Goal: Information Seeking & Learning: Learn about a topic

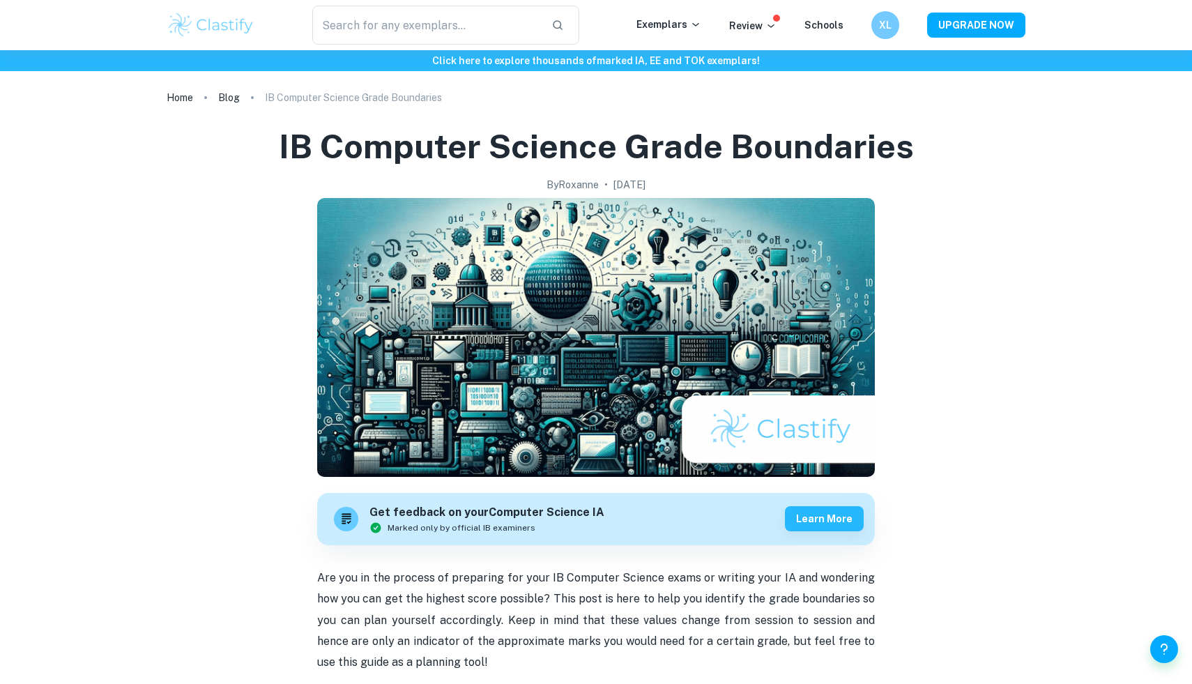
click at [218, 27] on img at bounding box center [211, 25] width 89 height 28
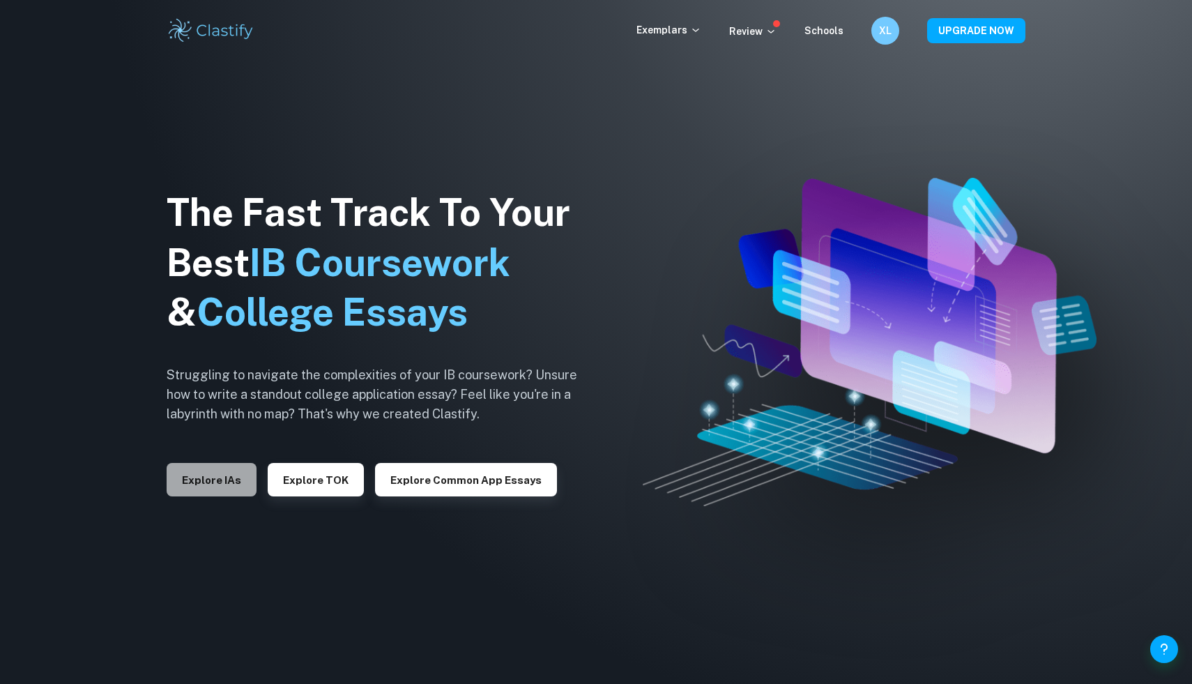
click at [215, 494] on button "Explore IAs" at bounding box center [212, 479] width 90 height 33
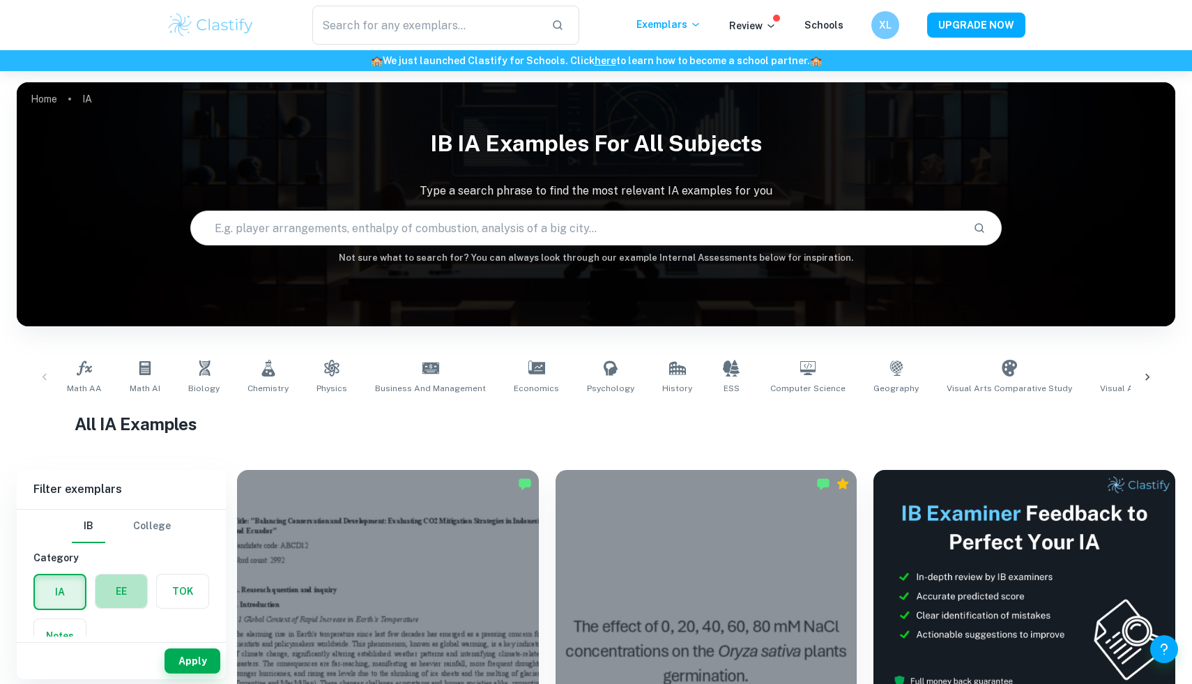
click at [126, 587] on label "button" at bounding box center [122, 591] width 52 height 33
click at [0, 0] on input "radio" at bounding box center [0, 0] width 0 height 0
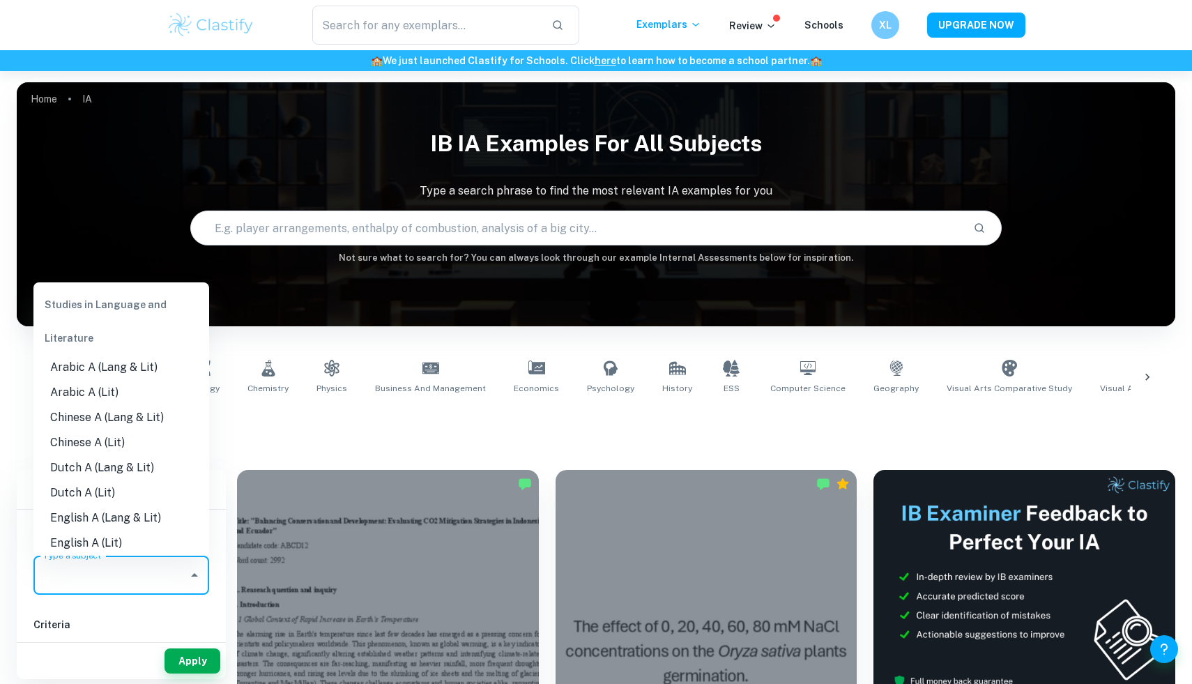
click at [132, 578] on input "Type a subject" at bounding box center [111, 575] width 142 height 26
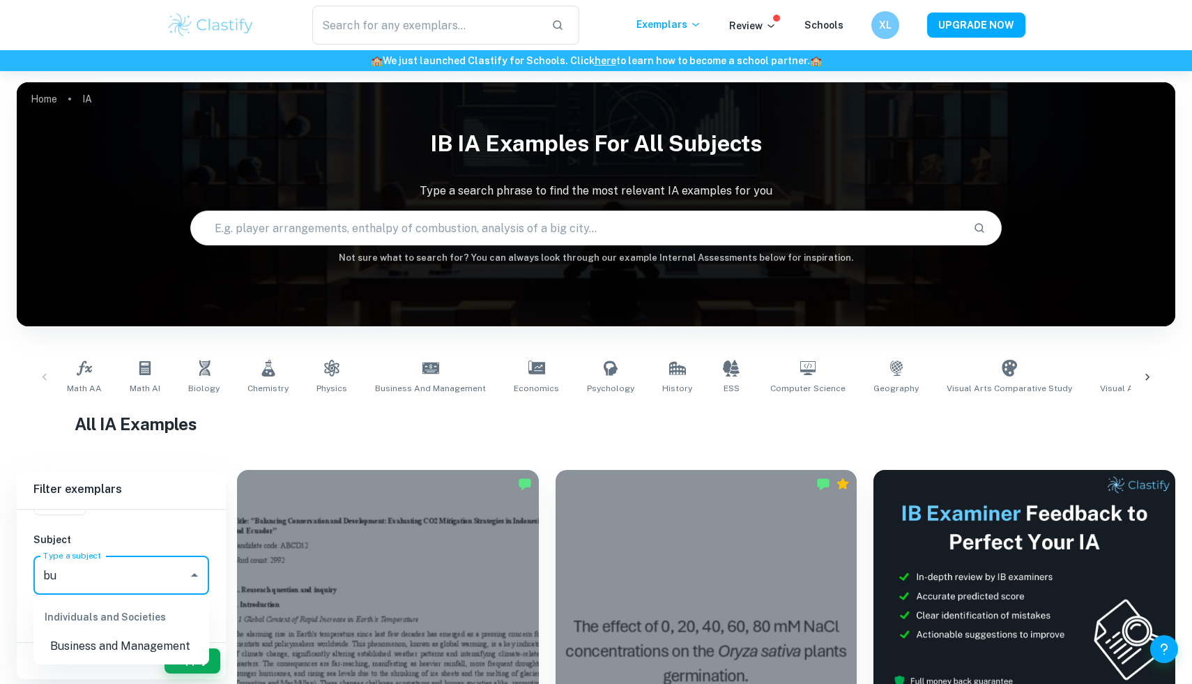
click at [130, 643] on li "Business and Management" at bounding box center [121, 646] width 176 height 25
type input "Business and Management"
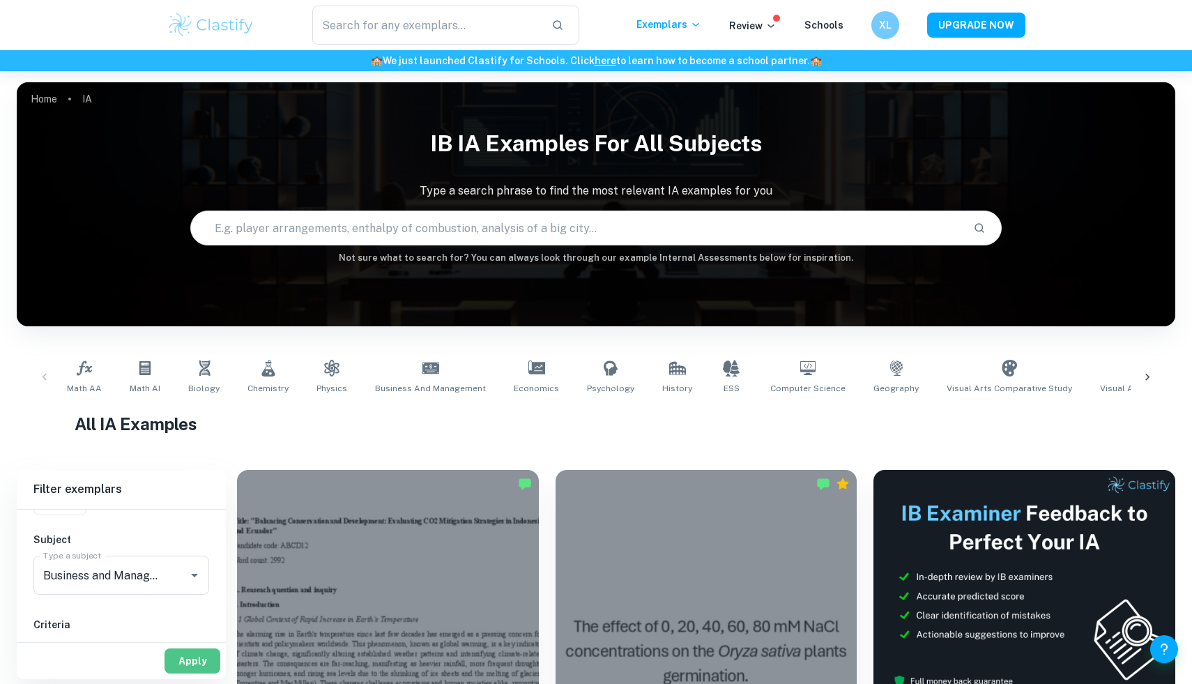
click at [196, 660] on button "Apply" at bounding box center [193, 660] width 56 height 25
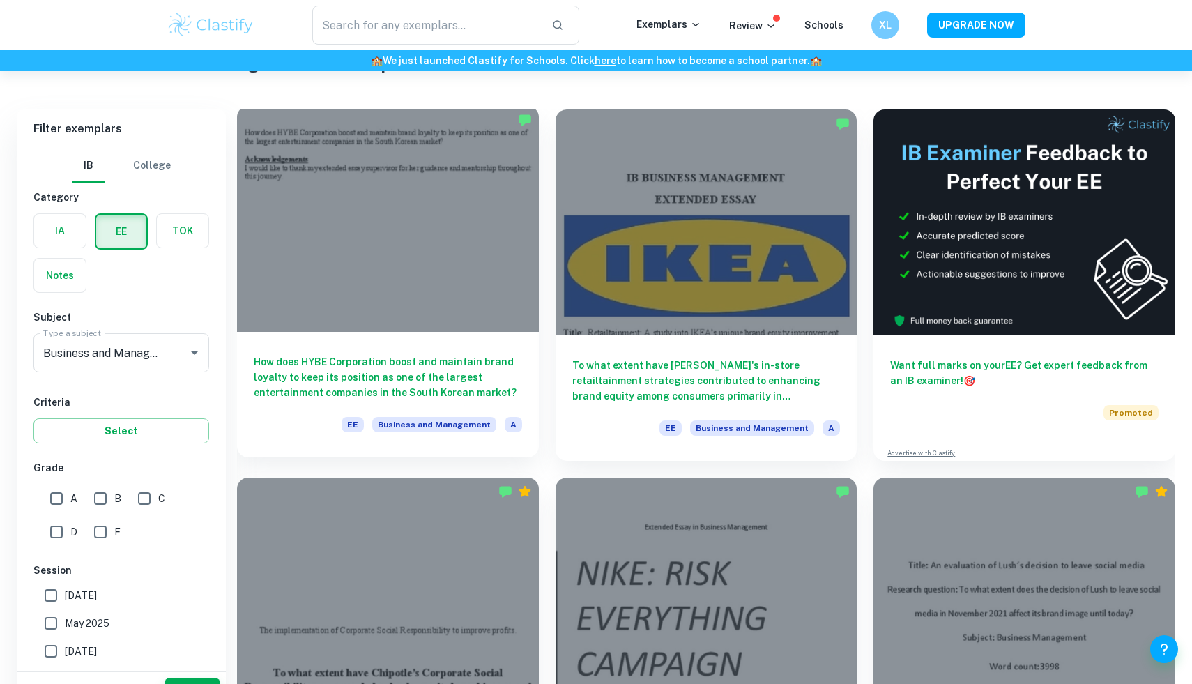
scroll to position [178, 0]
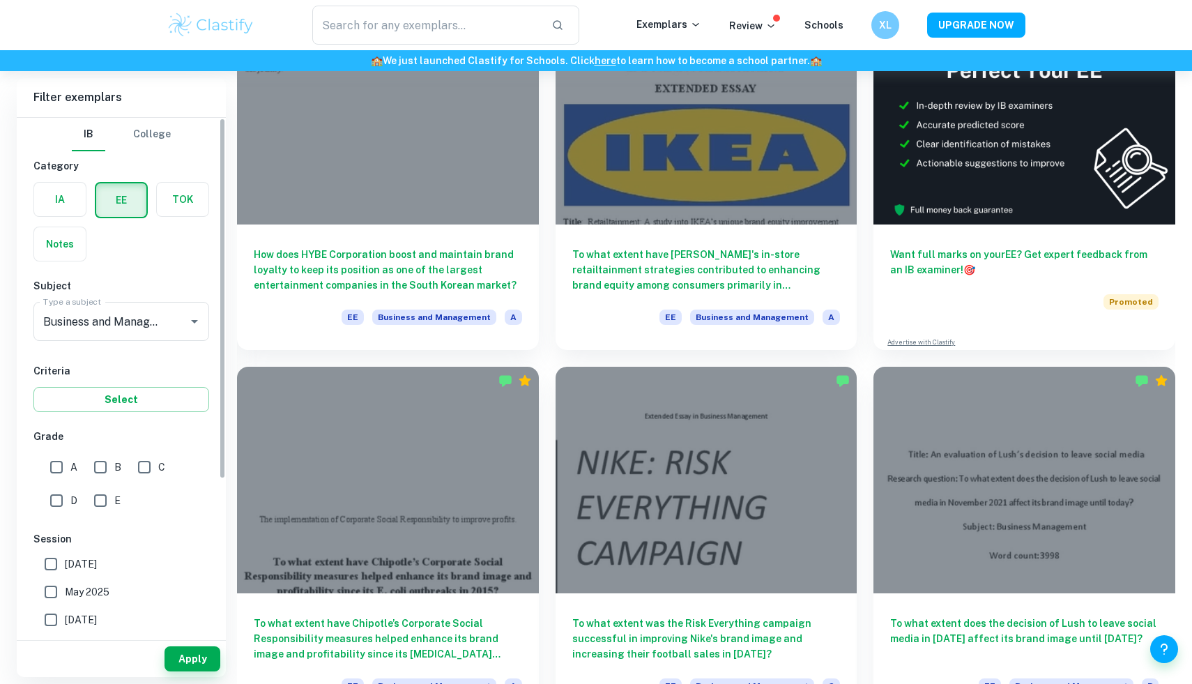
click at [63, 468] on input "A" at bounding box center [57, 467] width 28 height 28
checkbox input "true"
click at [44, 588] on input "May 2025" at bounding box center [51, 592] width 28 height 28
checkbox input "true"
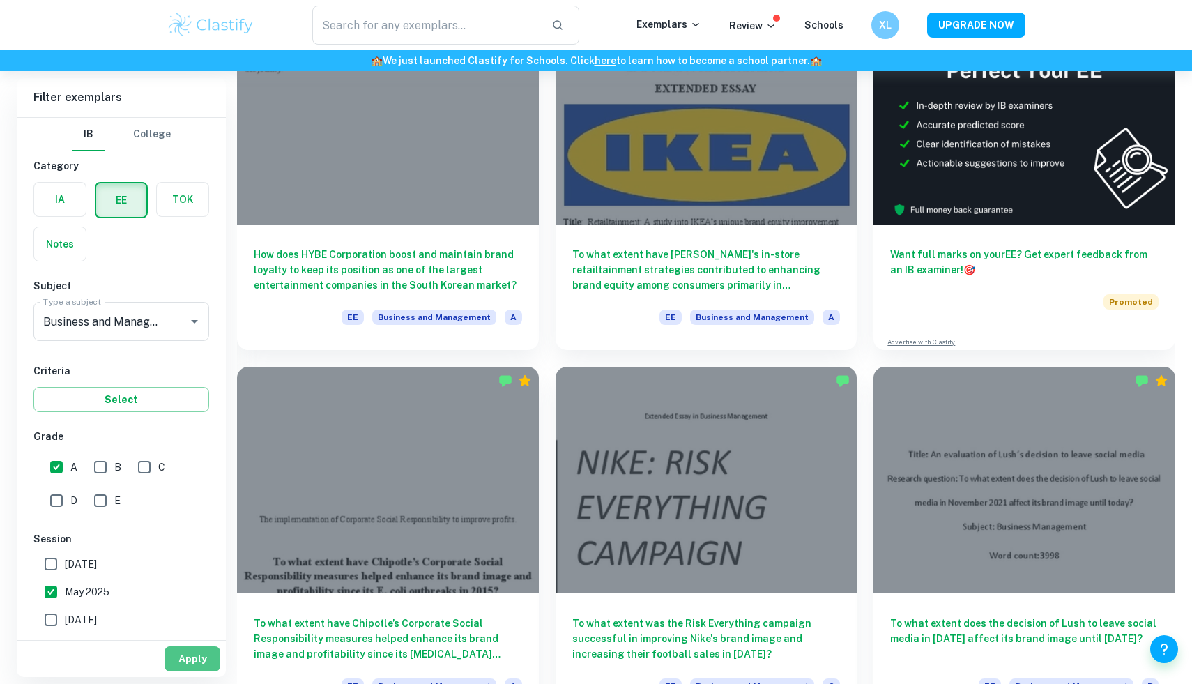
click at [199, 663] on button "Apply" at bounding box center [193, 658] width 56 height 25
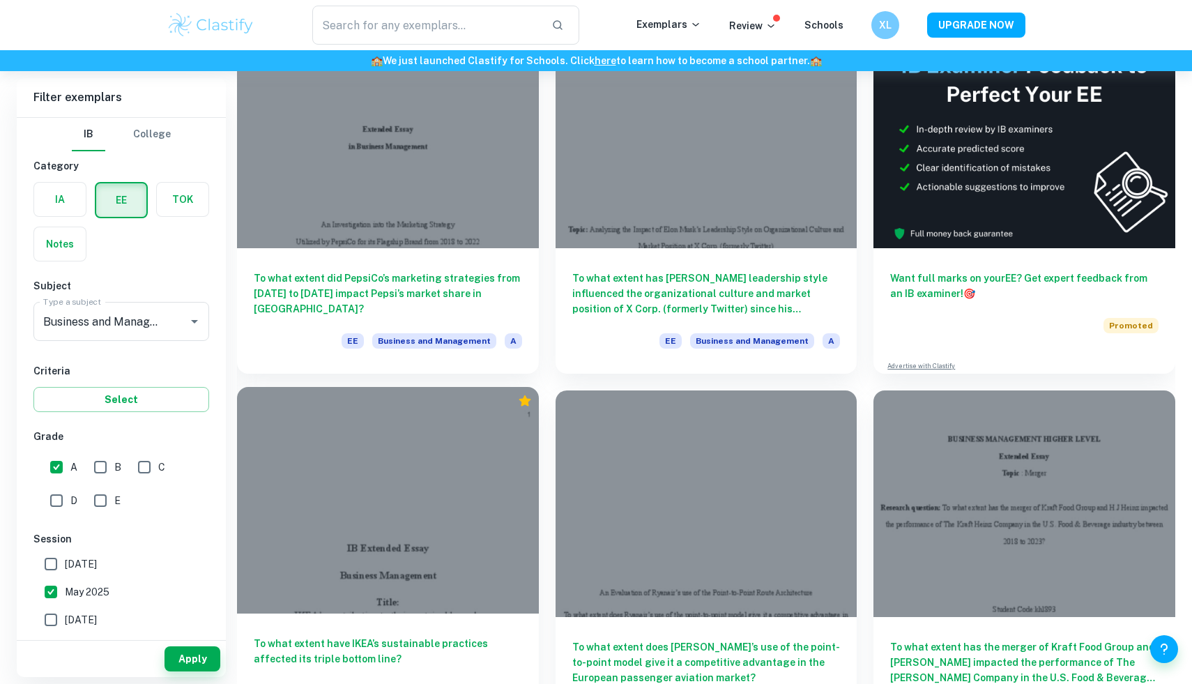
scroll to position [151, 0]
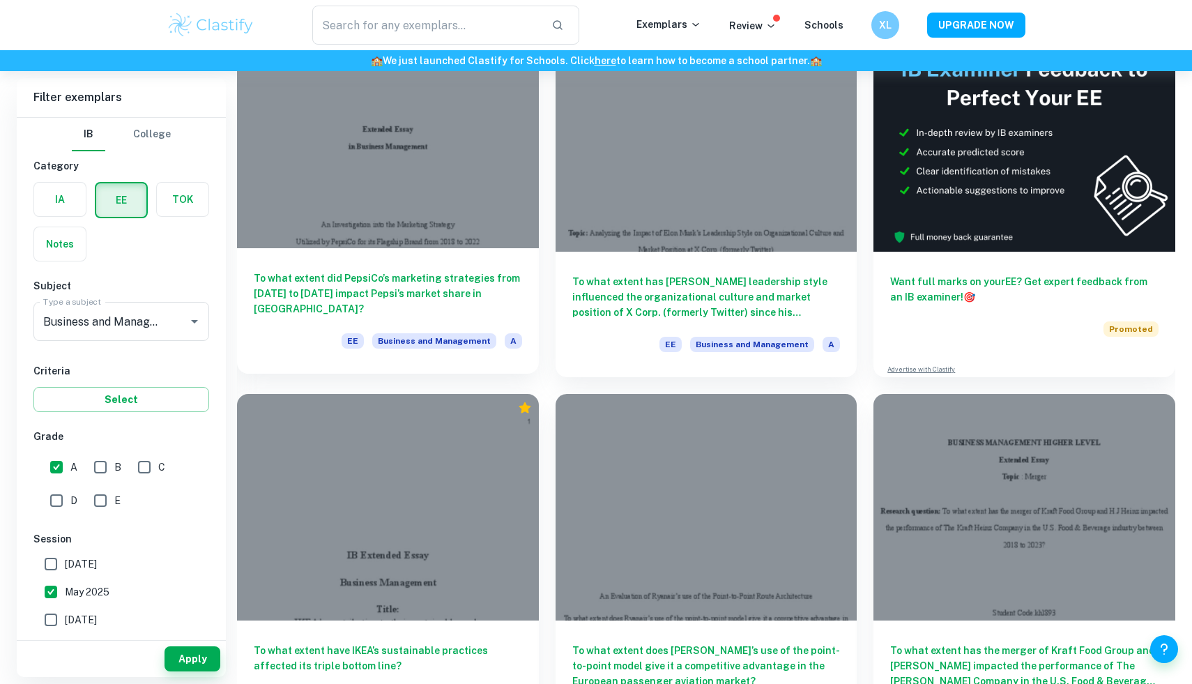
click at [434, 236] on div at bounding box center [388, 135] width 302 height 226
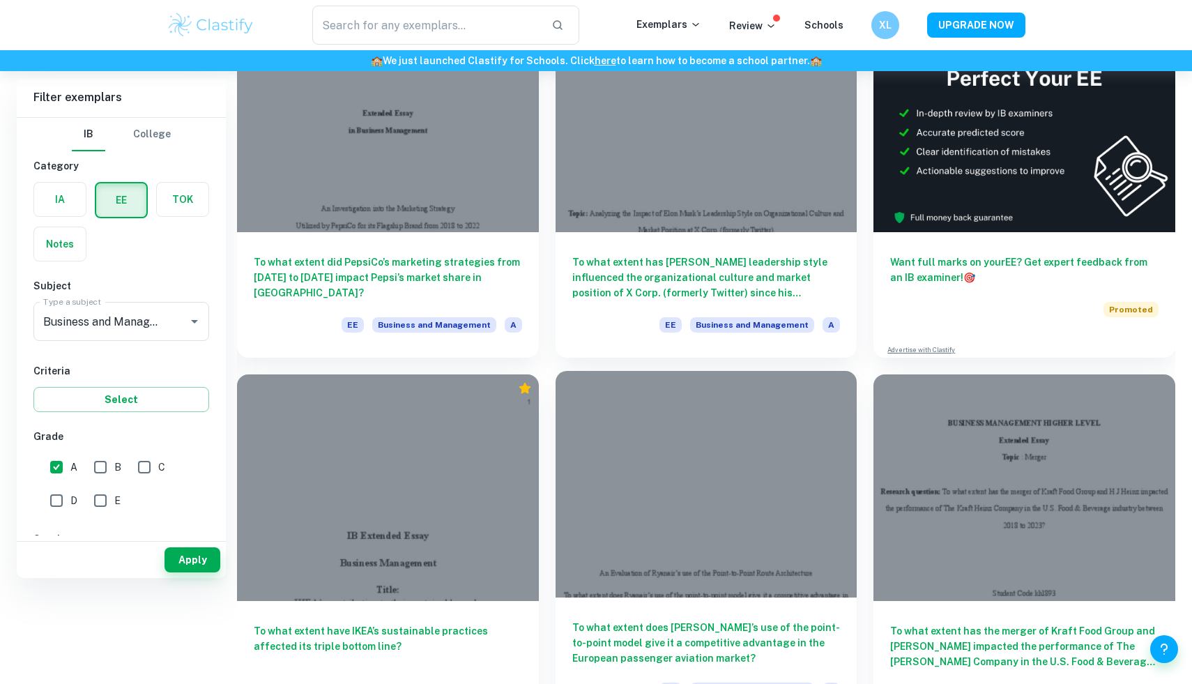
scroll to position [427, 0]
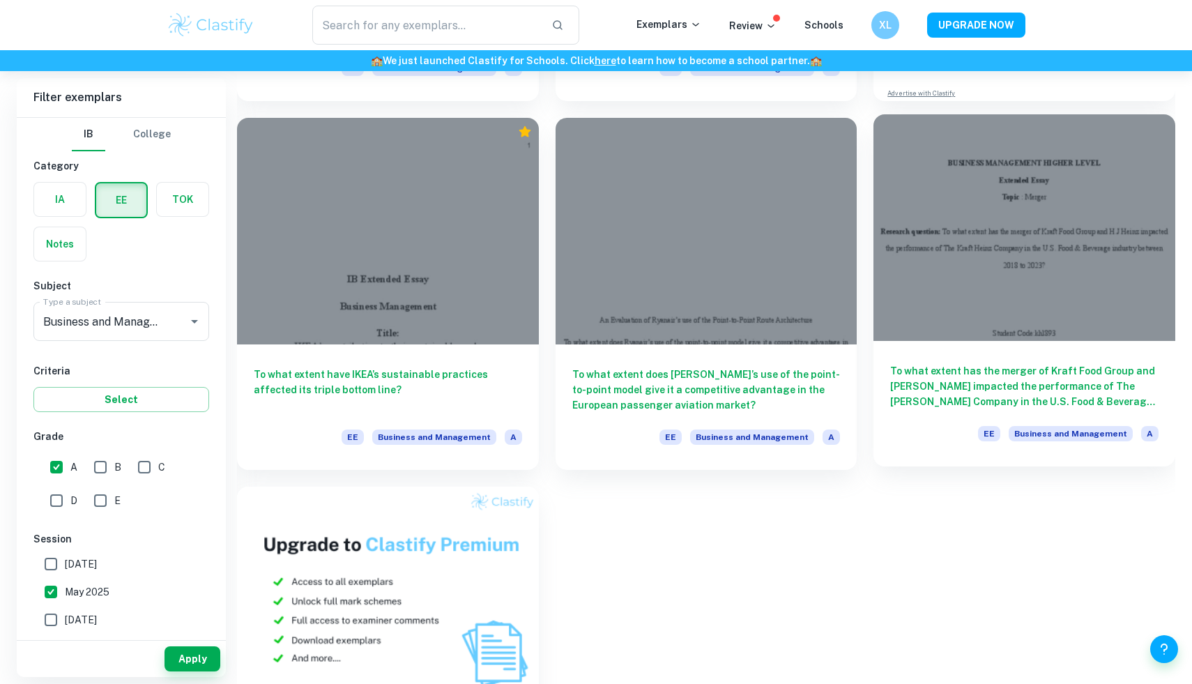
click at [1018, 284] on div at bounding box center [1025, 227] width 302 height 226
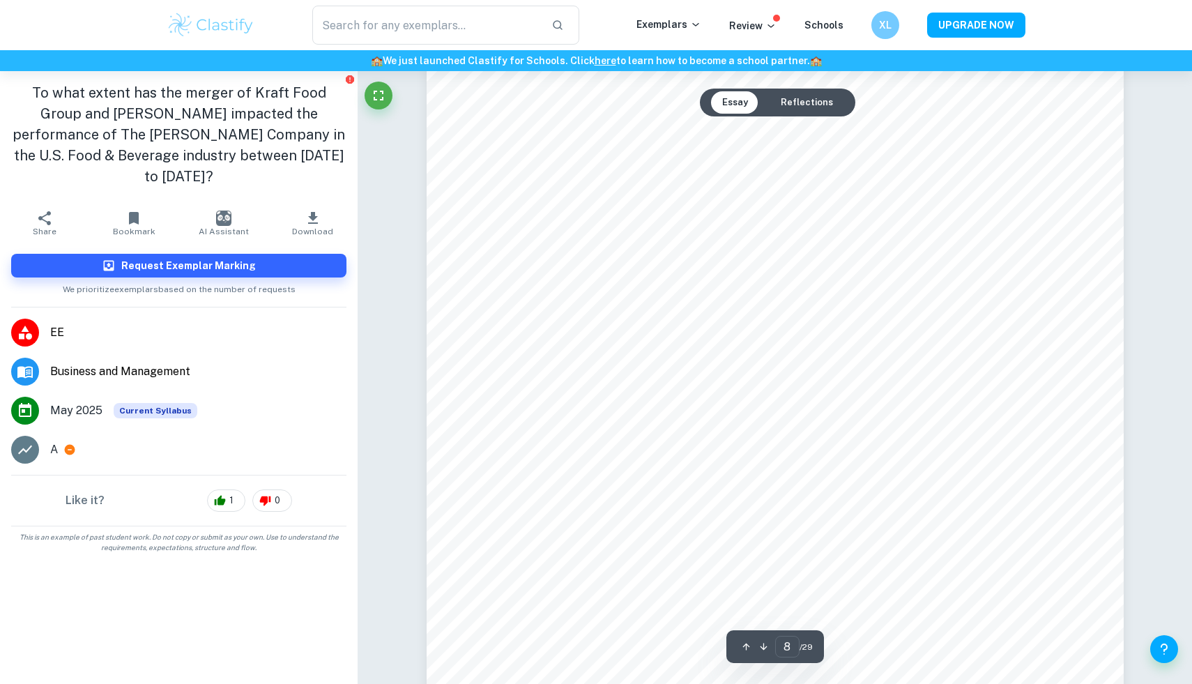
scroll to position [6906, 0]
type input "12"
